Goal: Find specific page/section: Find specific page/section

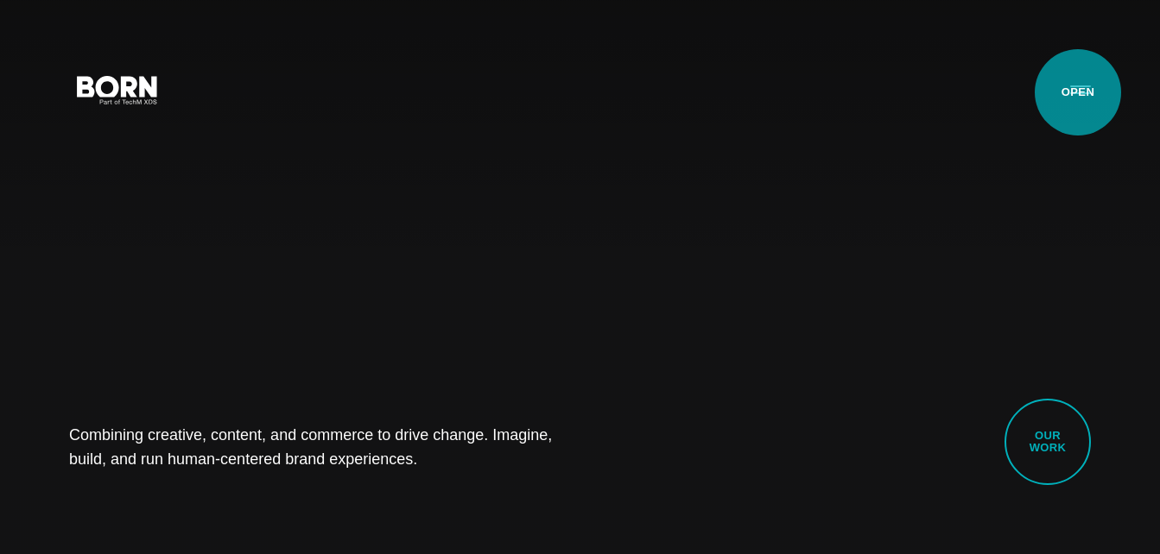
click at [1078, 92] on button "Primary Menu" at bounding box center [1080, 89] width 41 height 36
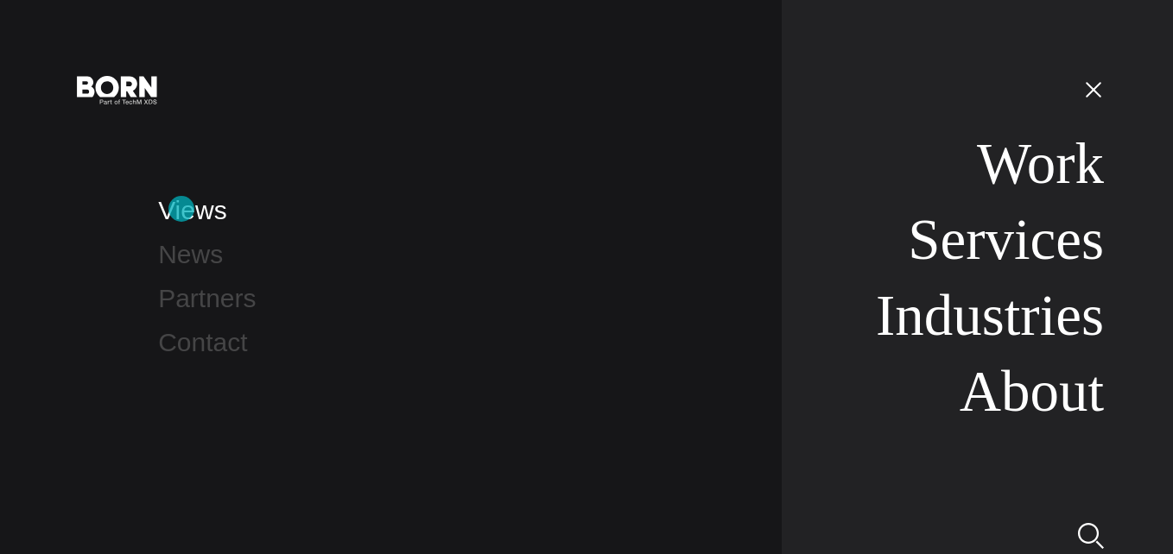
click at [181, 209] on link "Views" at bounding box center [192, 210] width 68 height 28
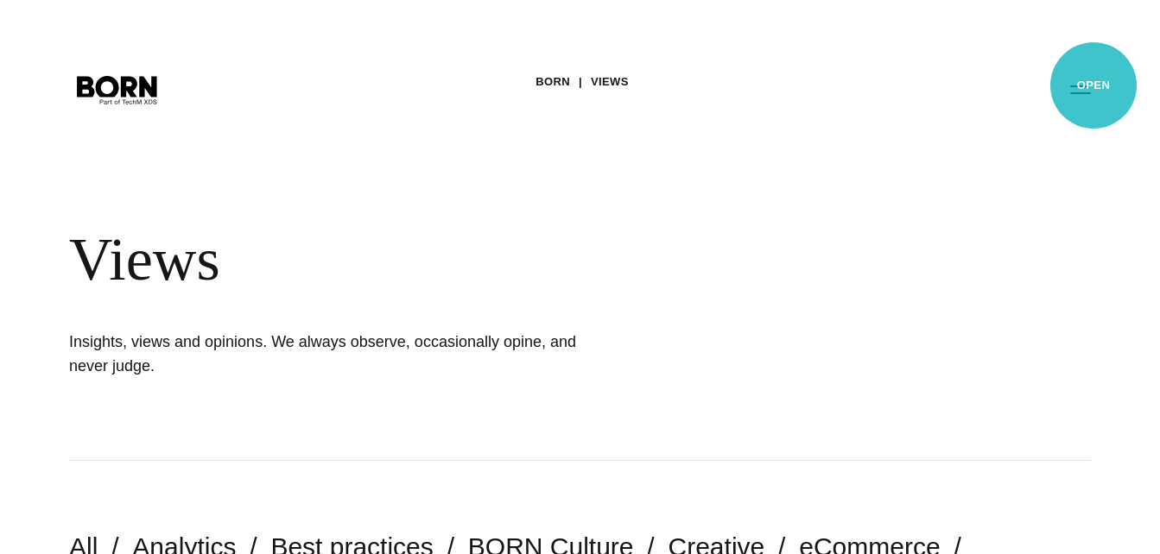
click at [1093, 85] on button "Primary Menu" at bounding box center [1080, 89] width 41 height 36
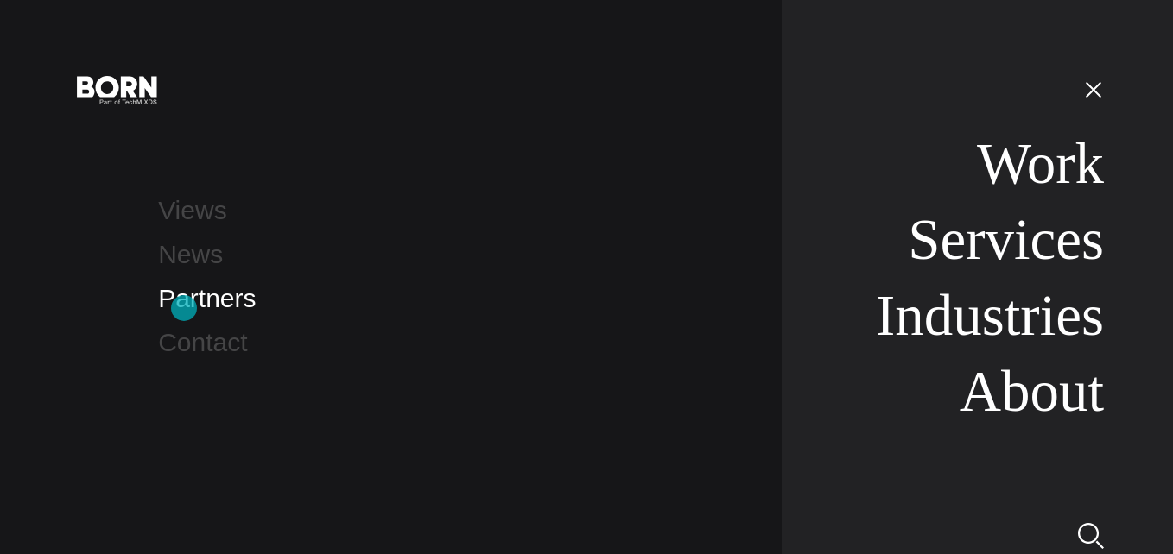
click at [184, 308] on link "Partners" at bounding box center [207, 298] width 98 height 28
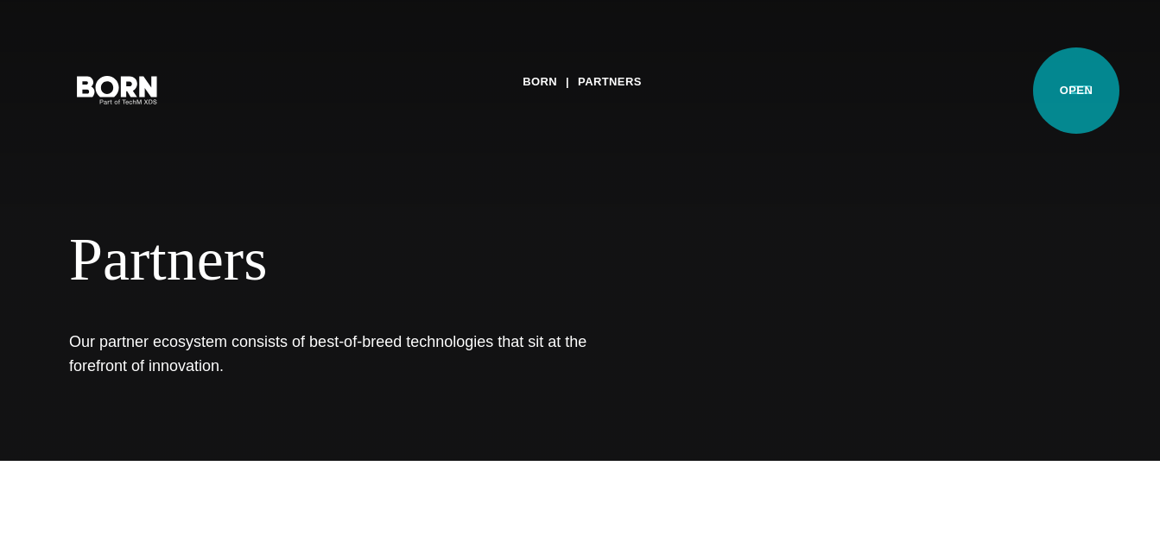
click at [1076, 91] on button "Primary Menu" at bounding box center [1080, 89] width 41 height 36
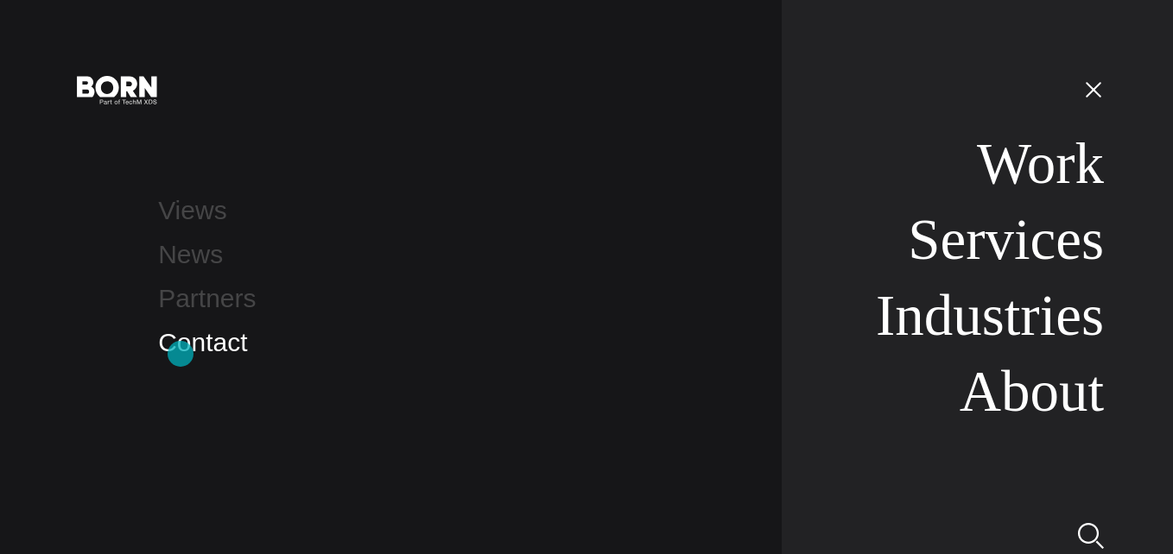
click at [180, 354] on link "Contact" at bounding box center [202, 342] width 89 height 28
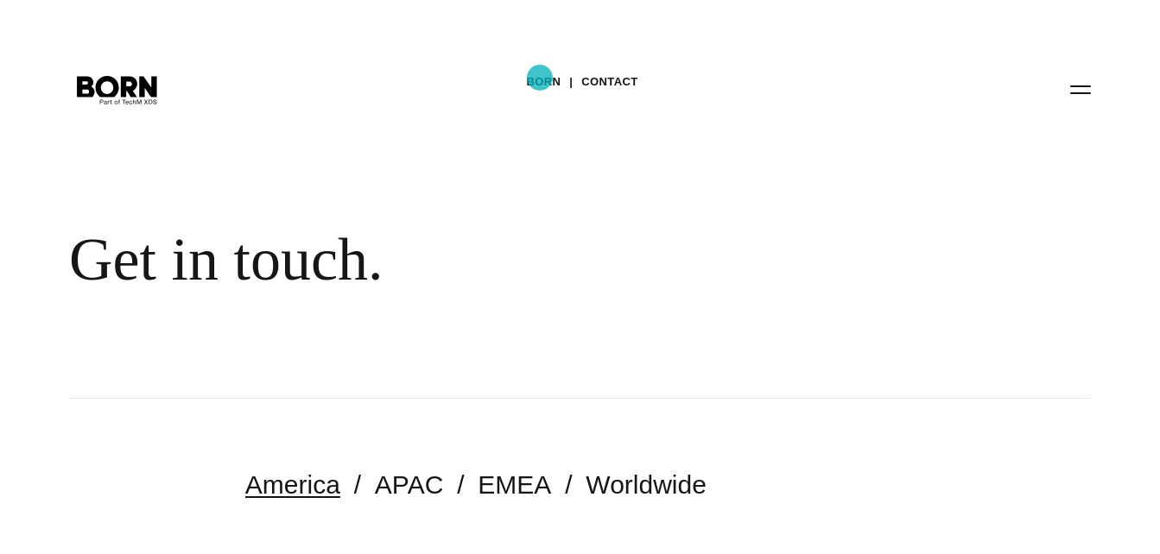
click at [540, 78] on link "BORN" at bounding box center [543, 82] width 35 height 26
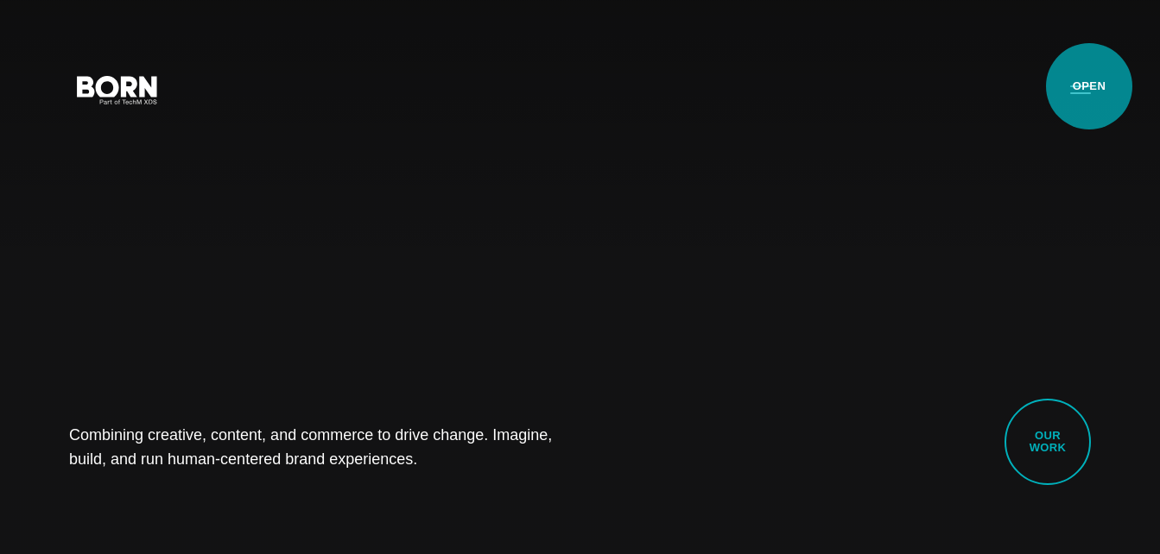
click at [1089, 86] on button "Primary Menu" at bounding box center [1080, 89] width 41 height 36
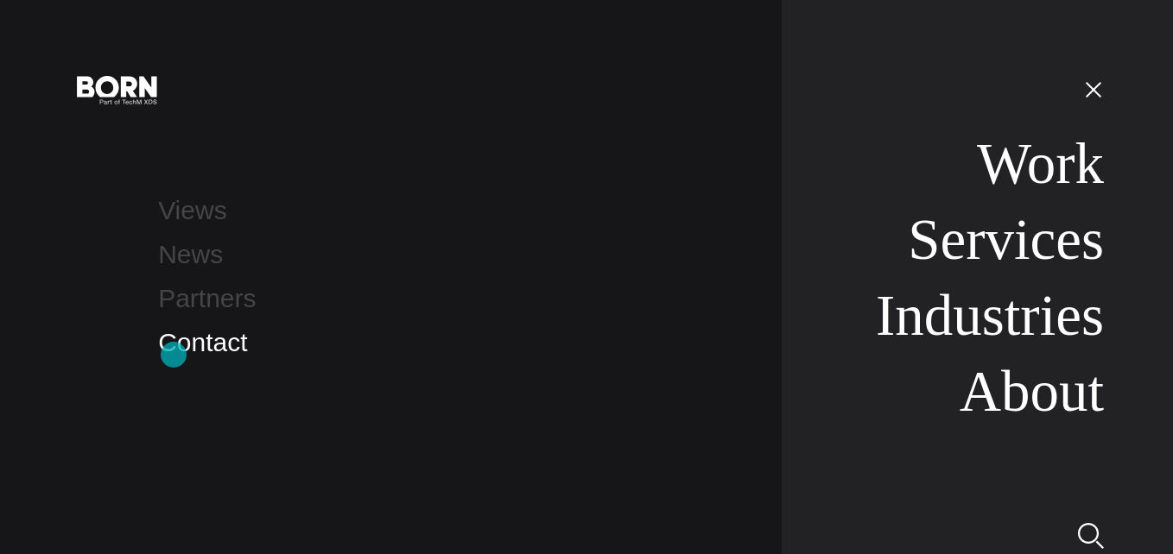
click at [173, 356] on link "Contact" at bounding box center [202, 342] width 89 height 28
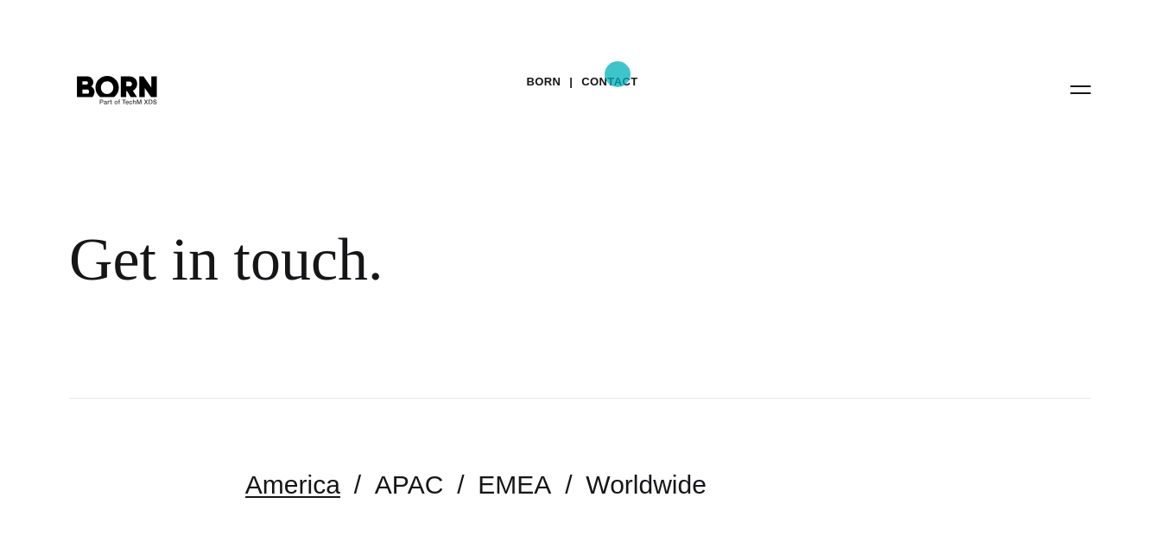
click at [617, 75] on link "Contact" at bounding box center [609, 82] width 56 height 26
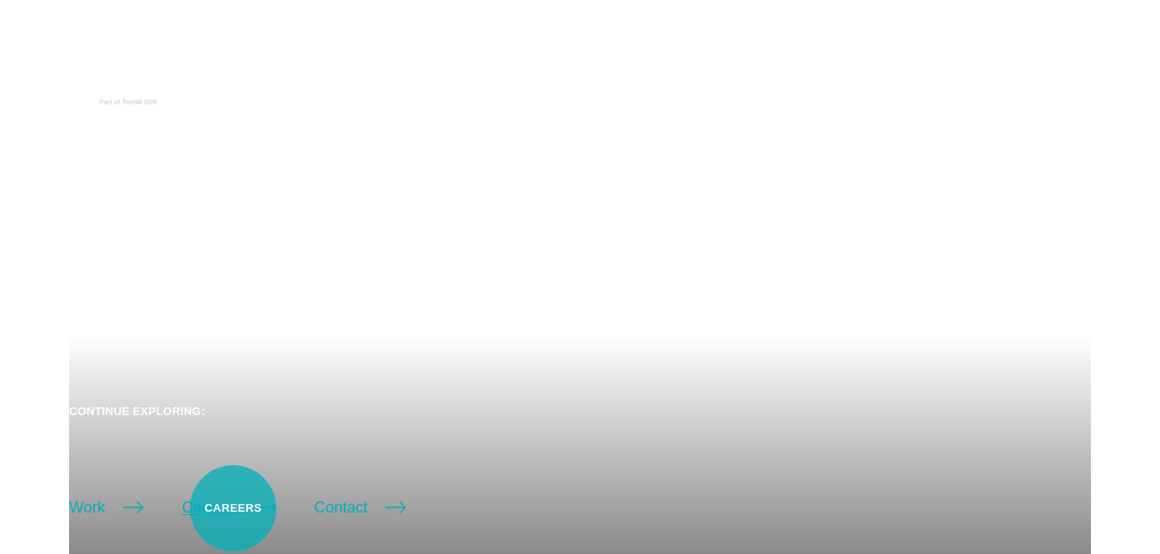
click at [233, 509] on link "Careers" at bounding box center [228, 508] width 93 height 24
